Goal: Transaction & Acquisition: Purchase product/service

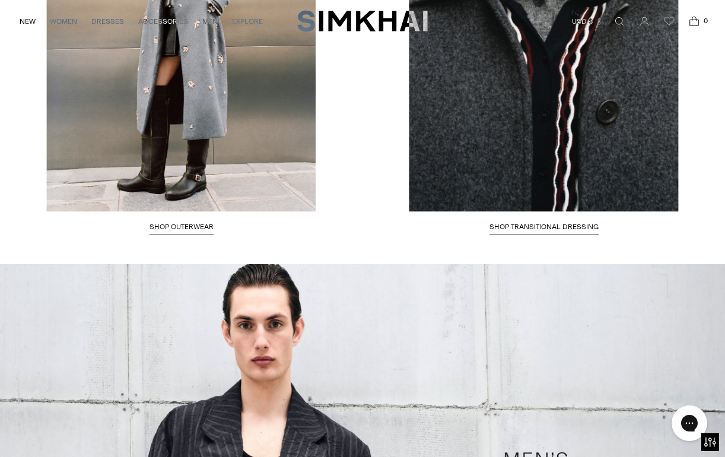
scroll to position [1506, 0]
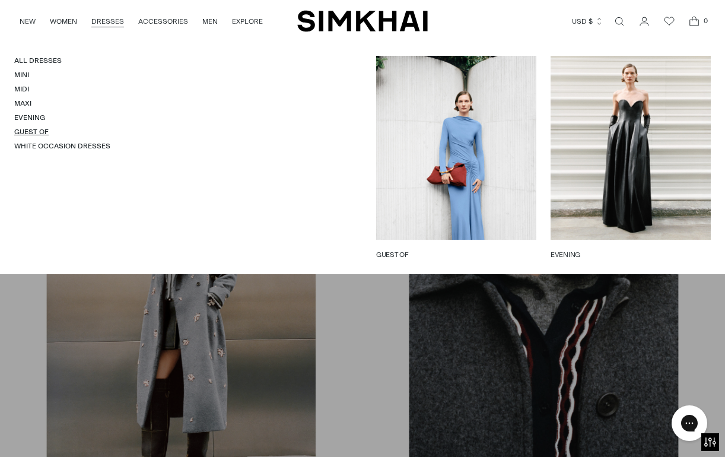
click at [20, 129] on link "Guest Of" at bounding box center [31, 132] width 34 height 8
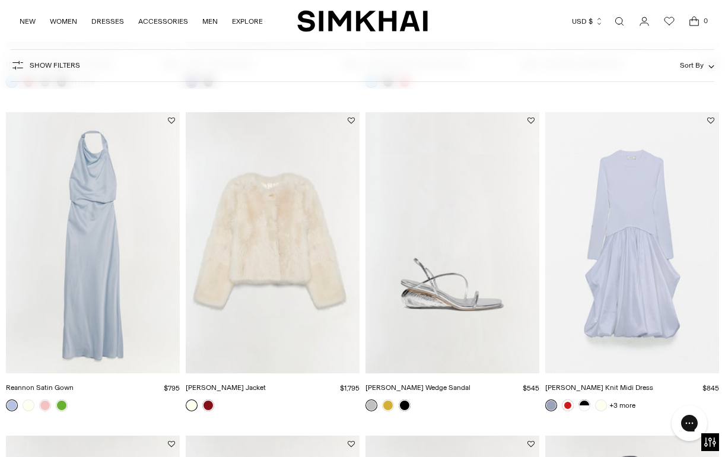
scroll to position [414, 0]
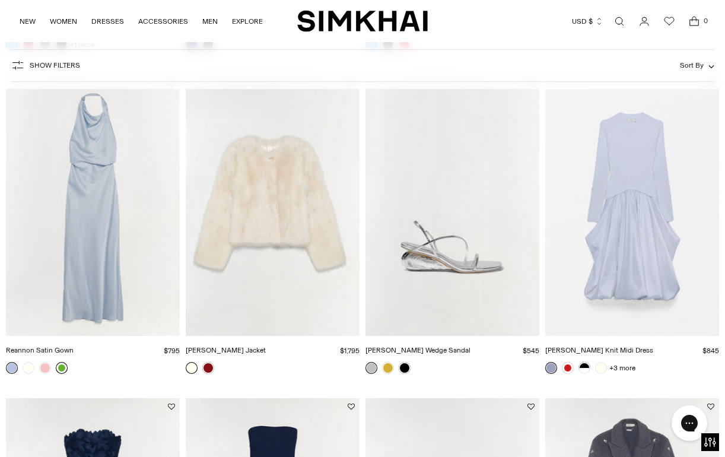
click at [61, 366] on link at bounding box center [62, 368] width 12 height 12
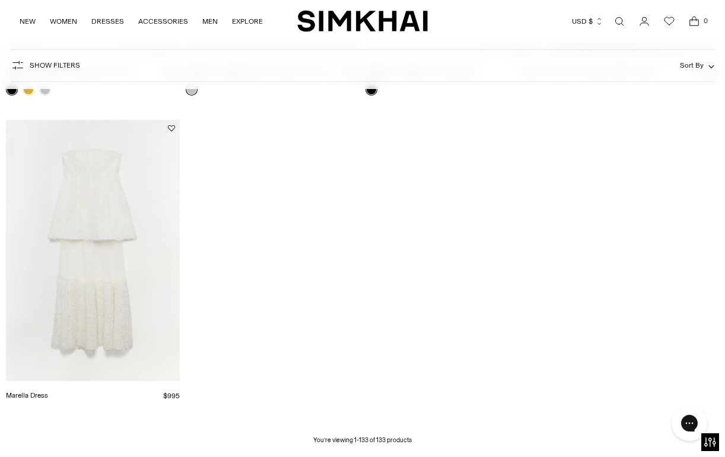
scroll to position [10718, 0]
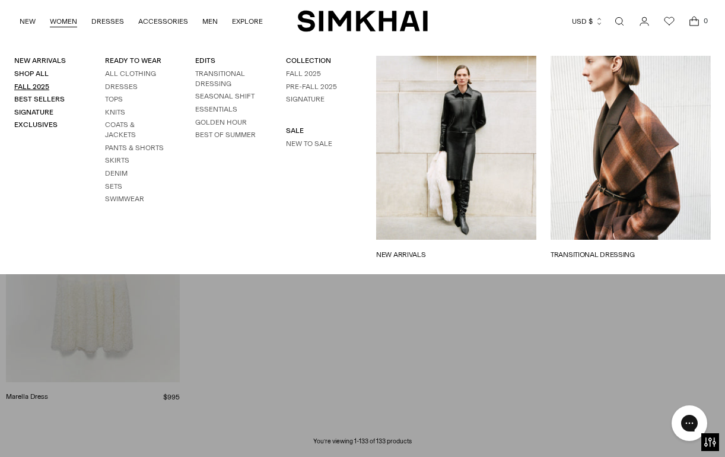
click at [27, 83] on link "Fall 2025" at bounding box center [31, 86] width 35 height 8
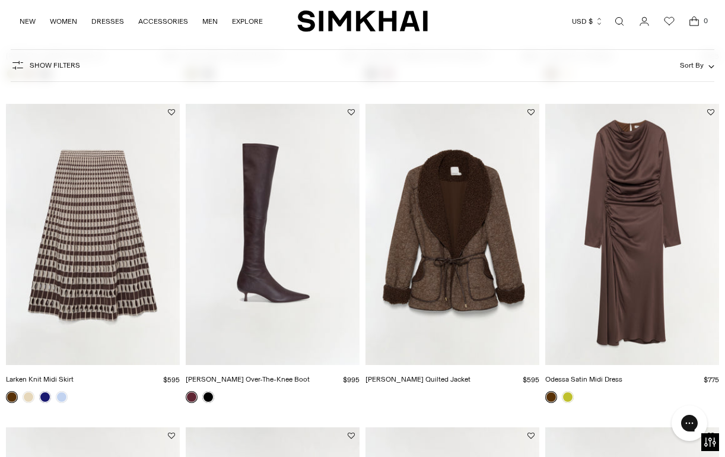
scroll to position [2318, 0]
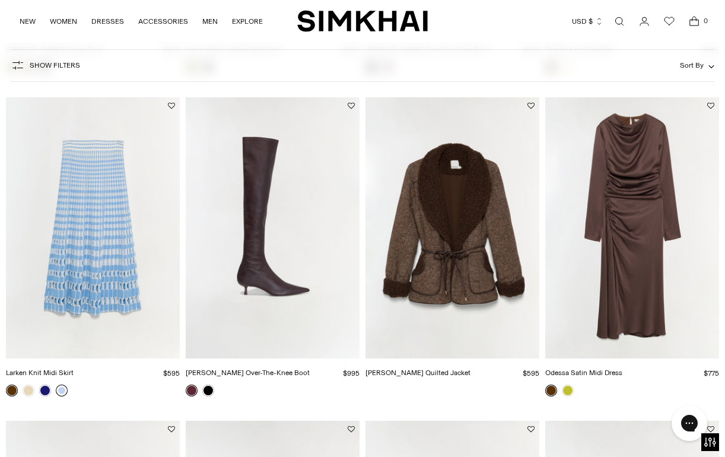
click at [61, 390] on link at bounding box center [62, 391] width 12 height 12
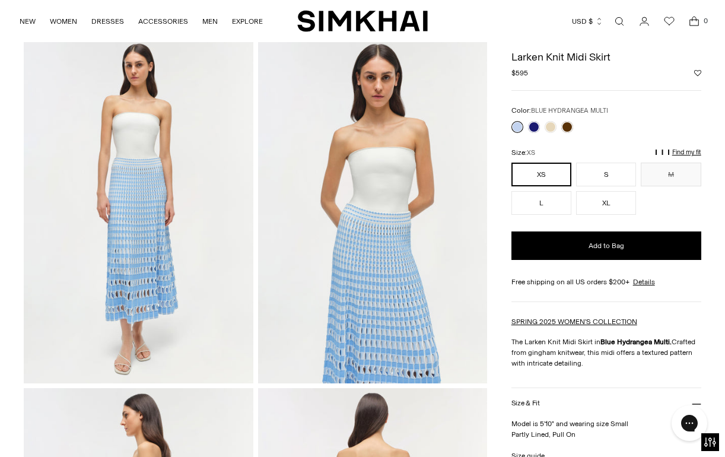
scroll to position [47, 0]
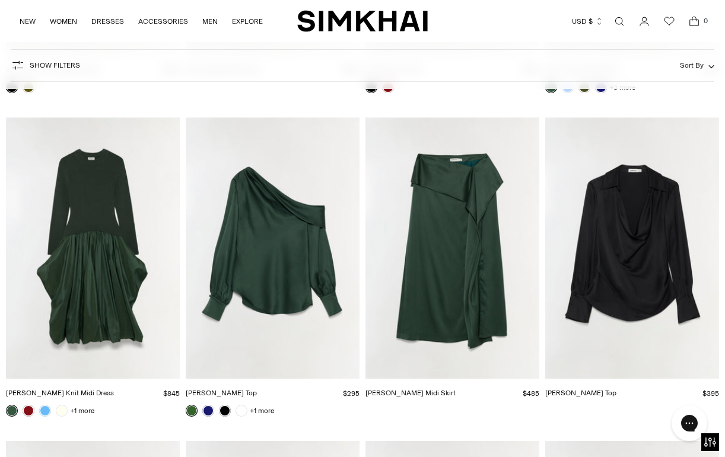
scroll to position [8095, 0]
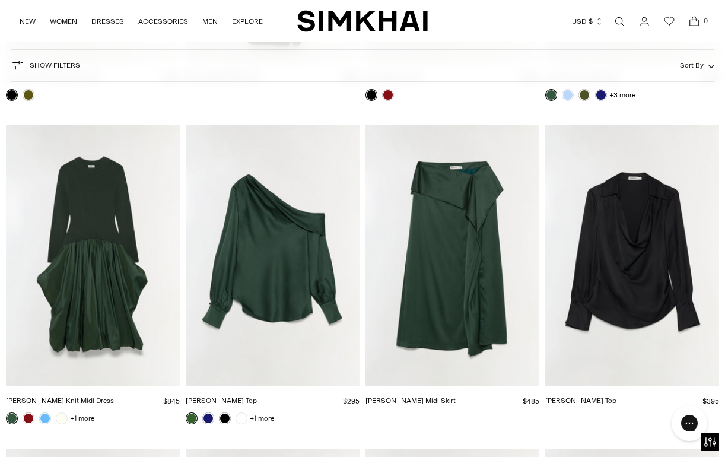
click at [0, 0] on img "Alice Satin Top" at bounding box center [0, 0] width 0 height 0
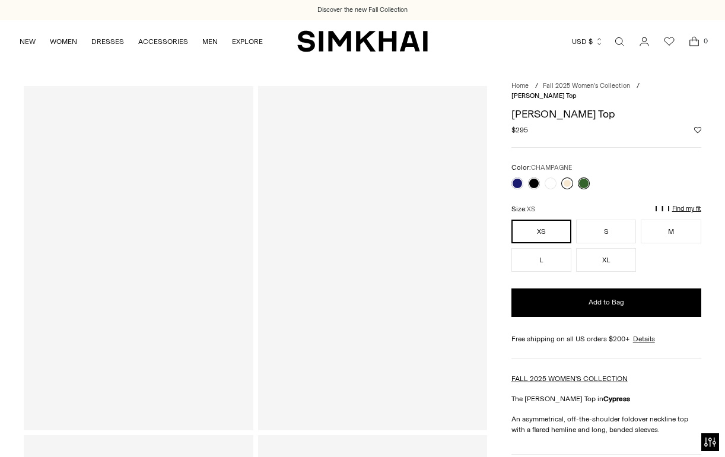
click at [567, 177] on link at bounding box center [567, 183] width 12 height 12
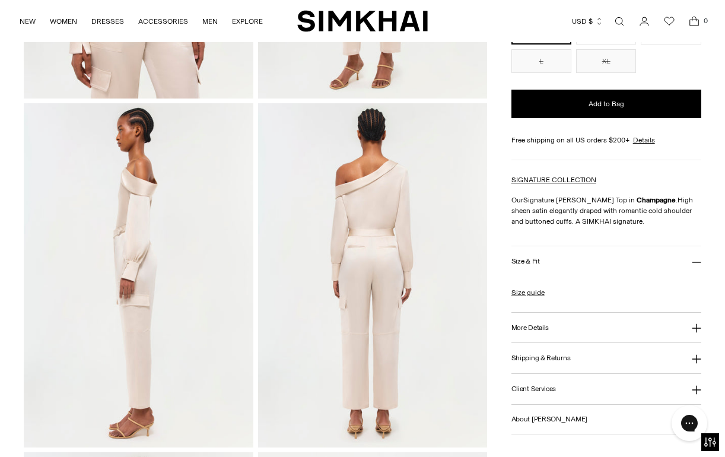
scroll to position [406, 0]
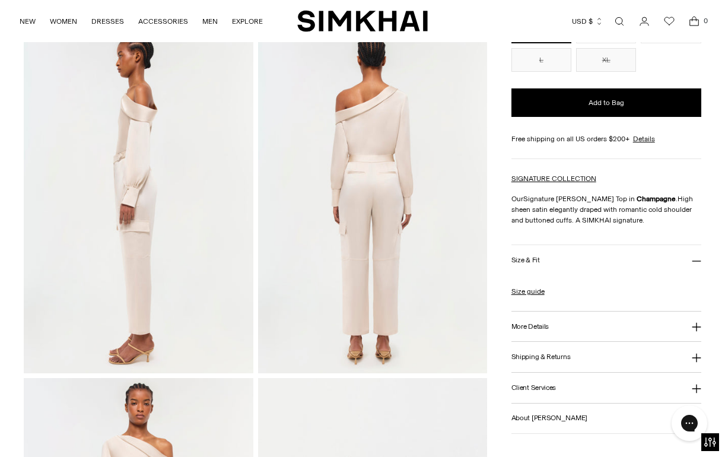
click at [528, 325] on h3 "More Details" at bounding box center [530, 326] width 37 height 8
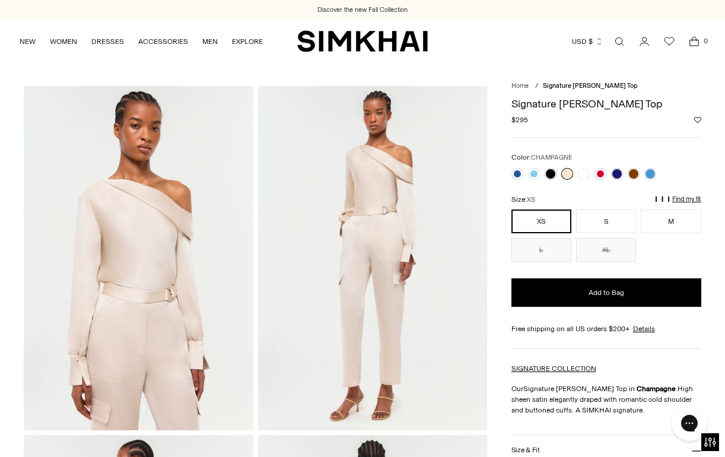
scroll to position [0, 0]
